Goal: Information Seeking & Learning: Check status

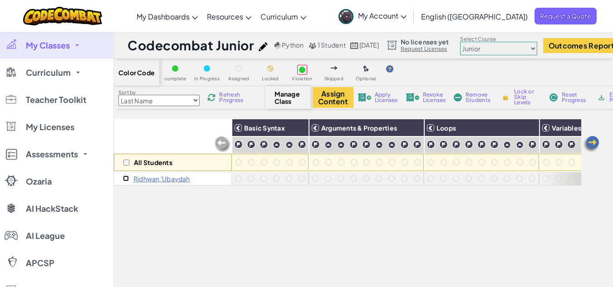
click at [125, 180] on input "checkbox" at bounding box center [126, 179] width 6 height 6
checkbox input "true"
click at [139, 134] on div "All Students" at bounding box center [173, 145] width 118 height 53
click at [407, 12] on span "My Account" at bounding box center [382, 16] width 49 height 10
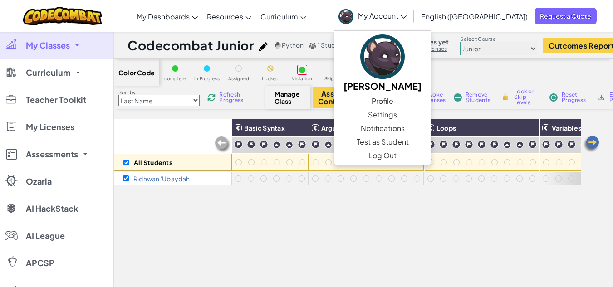
click at [510, 74] on div "Color Code complete In Progress Assigned Locked Violation Skipped Optional" at bounding box center [386, 72] width 545 height 27
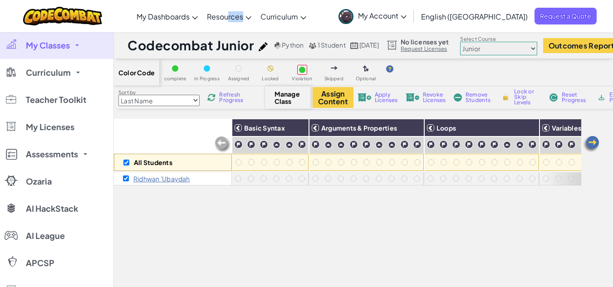
drag, startPoint x: 263, startPoint y: 25, endPoint x: 356, endPoint y: 5, distance: 95.1
click at [356, 5] on div "Toggle navigation My Dashboards CodeCombat Teacher Dashboard Ozaria Teacher Das…" at bounding box center [307, 16] width 618 height 32
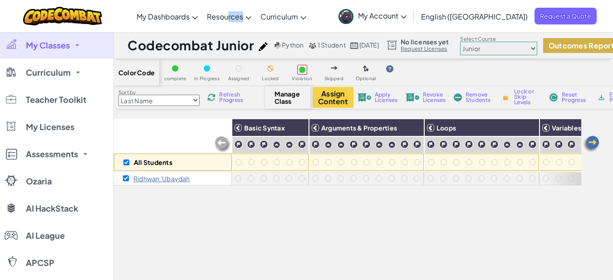
click at [578, 48] on button "Outcomes Report" at bounding box center [581, 45] width 77 height 15
checkbox input "false"
